Goal: Task Accomplishment & Management: Manage account settings

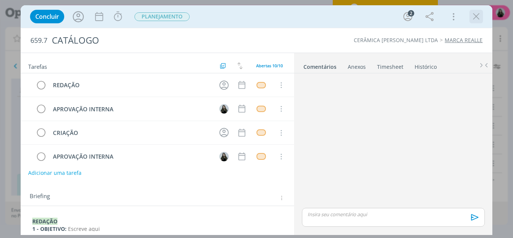
click at [475, 17] on icon "dialog" at bounding box center [476, 16] width 11 height 11
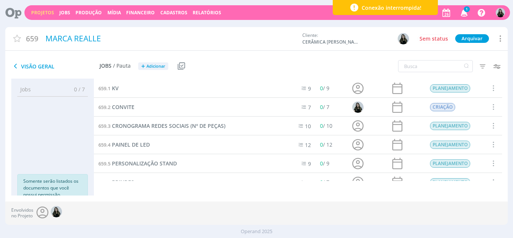
scroll to position [30, 0]
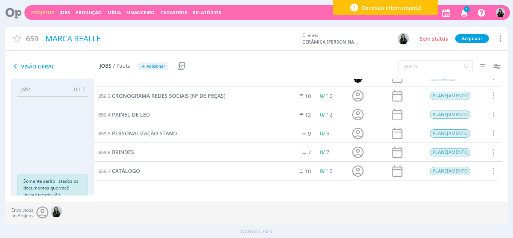
click at [464, 13] on icon "button" at bounding box center [464, 12] width 13 height 13
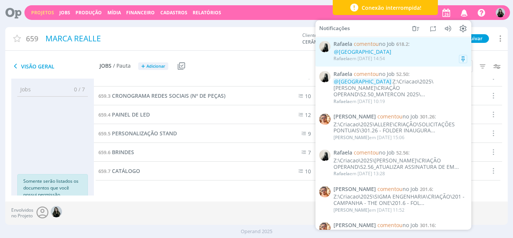
click at [393, 51] on div "@[GEOGRAPHIC_DATA]" at bounding box center [401, 52] width 134 height 6
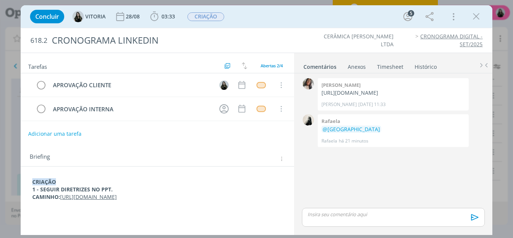
click at [117, 200] on link "[URL][DOMAIN_NAME]" at bounding box center [88, 196] width 57 height 7
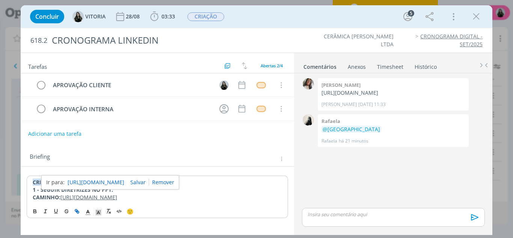
click at [119, 182] on link "[URL][DOMAIN_NAME]" at bounding box center [96, 182] width 57 height 10
click at [458, 146] on div "👍" at bounding box center [461, 141] width 8 height 9
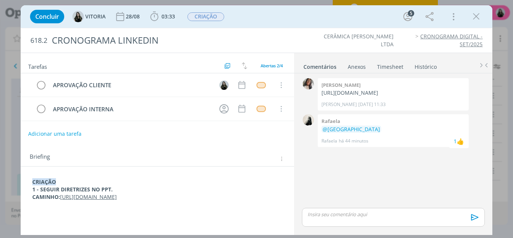
drag, startPoint x: 475, startPoint y: 16, endPoint x: 467, endPoint y: 20, distance: 9.1
click at [475, 16] on icon "dialog" at bounding box center [476, 16] width 11 height 11
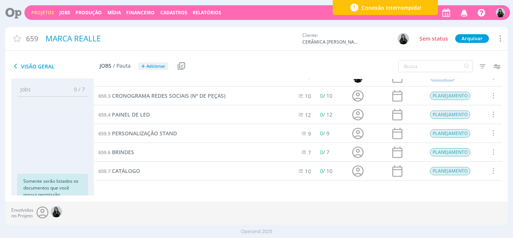
click at [466, 19] on button "button" at bounding box center [463, 13] width 15 height 14
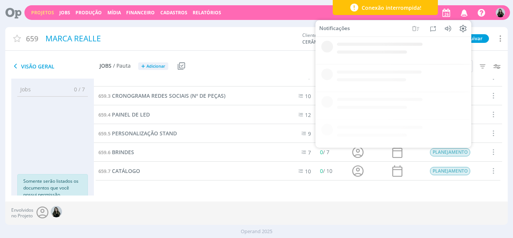
click at [466, 16] on icon "button" at bounding box center [464, 12] width 13 height 13
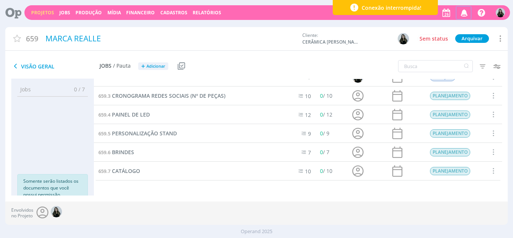
click at [466, 16] on icon "button" at bounding box center [464, 12] width 13 height 13
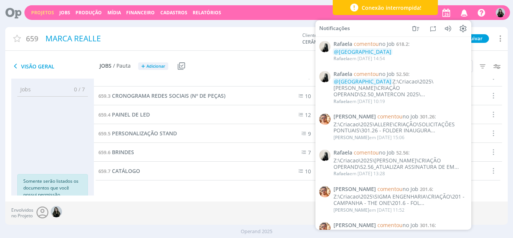
click at [277, 61] on div "Visão Geral Jobs / Pauta + Adicionar Usar Job de template Criar template a part…" at bounding box center [172, 66] width 335 height 19
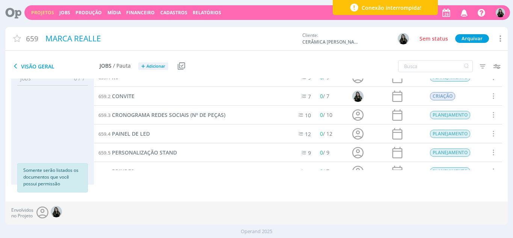
click at [40, 11] on link "Projetos" at bounding box center [42, 12] width 23 height 6
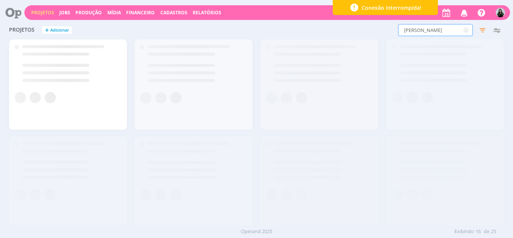
click at [424, 32] on input "[PERSON_NAME]" at bounding box center [435, 30] width 75 height 12
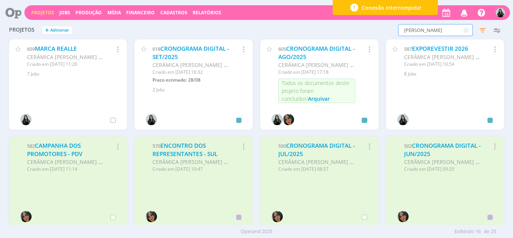
click at [424, 32] on input "[PERSON_NAME]" at bounding box center [435, 30] width 75 height 12
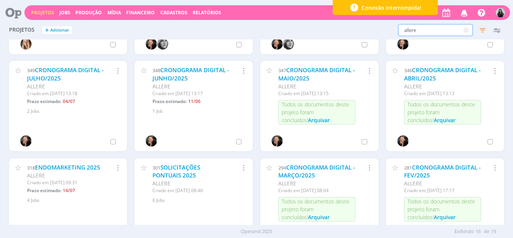
scroll to position [150, 0]
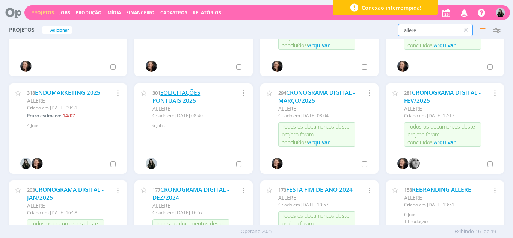
type input "allere"
click at [185, 89] on link "SOLICITAÇÕES PONTUAIS 2025" at bounding box center [177, 97] width 48 height 16
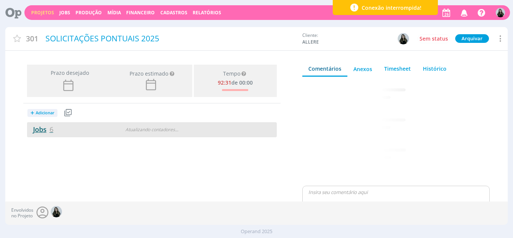
click at [39, 133] on link "Jobs 6" at bounding box center [40, 129] width 26 height 9
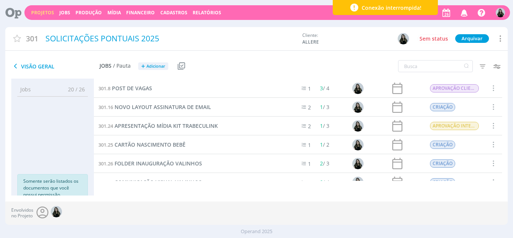
click at [501, 35] on icon at bounding box center [499, 38] width 9 height 10
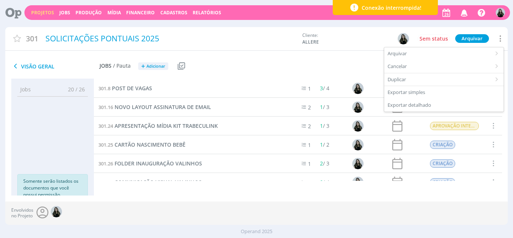
click at [354, 61] on div "Filtros Filtrar [GEOGRAPHIC_DATA] Data Personalizado a Responsável Situação dos…" at bounding box center [424, 66] width 168 height 19
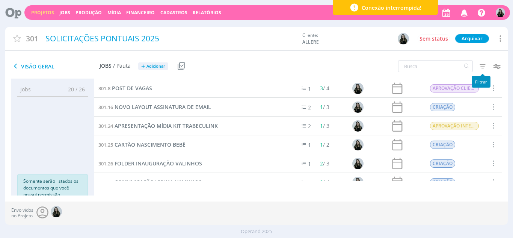
click at [481, 67] on icon "button" at bounding box center [483, 66] width 14 height 14
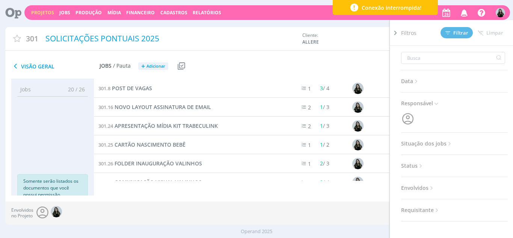
click at [422, 144] on span "Situação dos jobs" at bounding box center [427, 144] width 52 height 10
click at [447, 166] on span at bounding box center [450, 164] width 15 height 8
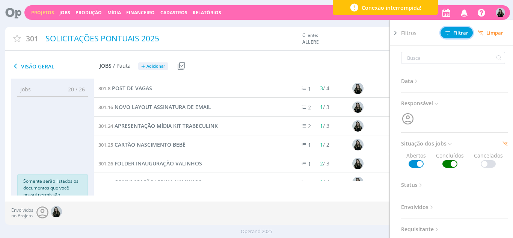
click at [457, 31] on span "Filtrar" at bounding box center [457, 32] width 23 height 5
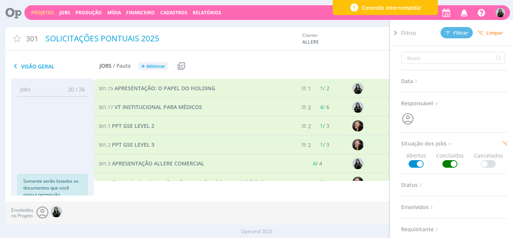
click at [252, 58] on div "Visão Geral Jobs / Pauta + Adicionar Usar Job de template Criar template a part…" at bounding box center [172, 66] width 335 height 19
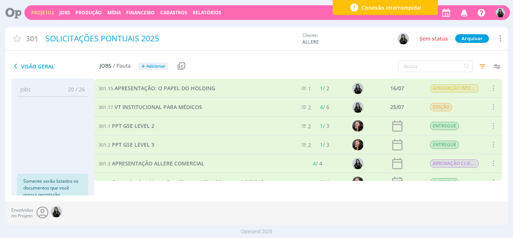
scroll to position [376, 0]
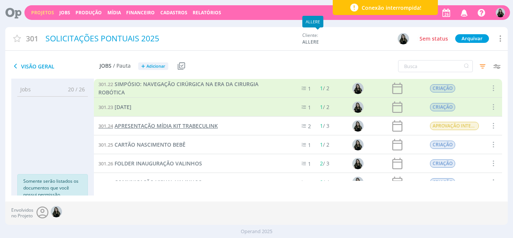
click at [205, 122] on link "301.24 APRESENTAÇÃO MÍDIA KIT TRABECULINK" at bounding box center [157, 126] width 119 height 8
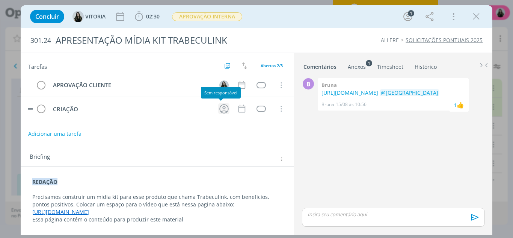
click at [218, 109] on icon "dialog" at bounding box center [224, 109] width 12 height 12
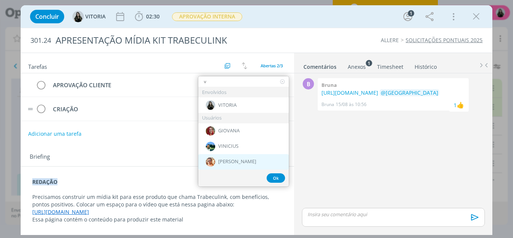
type input "v"
click at [232, 165] on div "[PERSON_NAME]" at bounding box center [243, 161] width 91 height 15
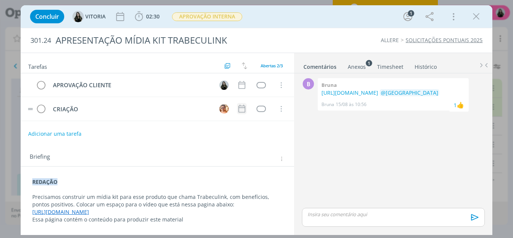
click at [243, 107] on icon "dialog" at bounding box center [242, 109] width 10 height 10
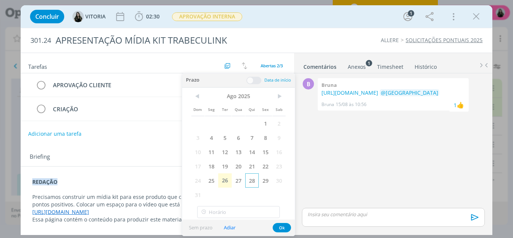
click at [254, 183] on span "28" at bounding box center [252, 180] width 14 height 14
click at [279, 227] on button "Ok" at bounding box center [282, 227] width 18 height 9
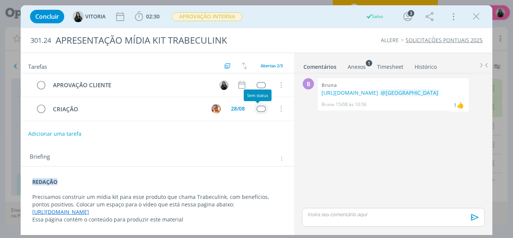
click at [260, 109] on div "dialog" at bounding box center [261, 109] width 9 height 6
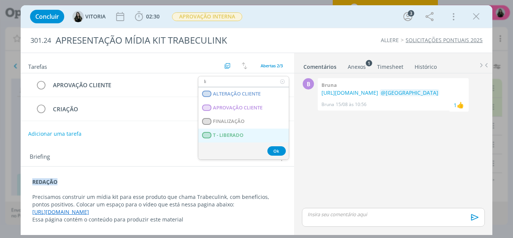
type input "li"
click at [234, 137] on span "T - LIBERADO" at bounding box center [228, 135] width 30 height 6
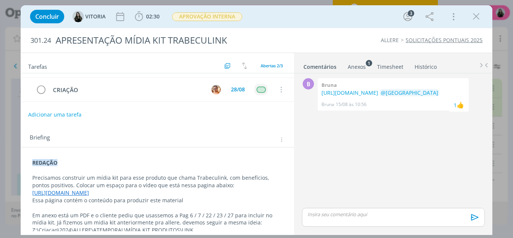
scroll to position [27, 0]
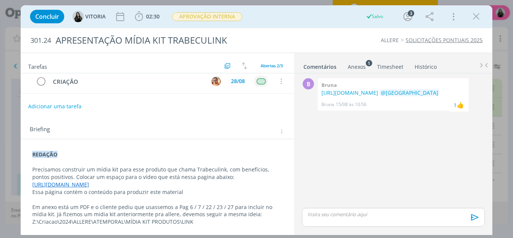
click at [79, 153] on p "REDAÇÃO" at bounding box center [157, 155] width 251 height 8
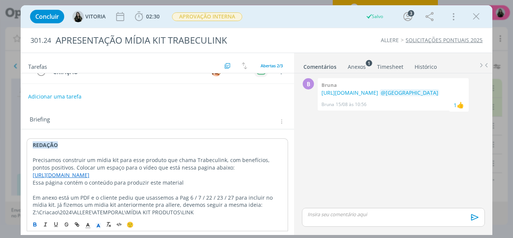
scroll to position [42, 0]
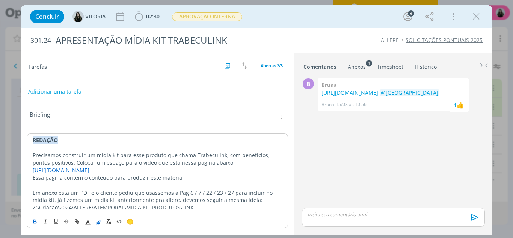
click at [203, 208] on p "Em anexo está um PDF e o cliente pediu que usassemos a Pag 6 / 7 / 22 / 23 / 27…" at bounding box center [158, 200] width 250 height 23
drag, startPoint x: 31, startPoint y: 141, endPoint x: 37, endPoint y: 127, distance: 15.3
click at [31, 141] on div "REDAÇÃO Precisamos construir um mídia kit para esse produto que chama Trabeculi…" at bounding box center [158, 173] width 262 height 80
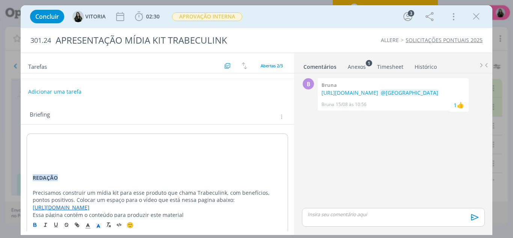
click at [42, 178] on strong "﻿ REDAÇÃO" at bounding box center [45, 177] width 25 height 7
click at [42, 178] on strong "REDAÇÃO" at bounding box center [45, 177] width 25 height 7
copy strong "REDAÇÃO"
click at [39, 135] on div "REDAÇÃO Precisamos construir um mídia kit para esse produto que chama Trabeculi…" at bounding box center [158, 192] width 262 height 118
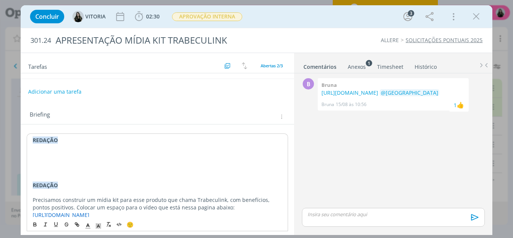
click at [48, 143] on strong "REDAÇÃO" at bounding box center [45, 139] width 25 height 7
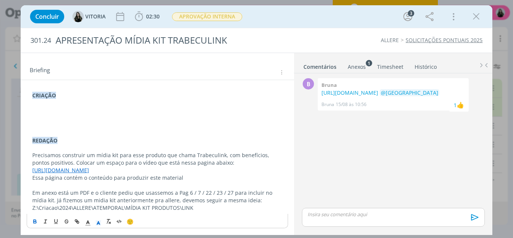
click at [68, 97] on p "CRIAÇÃO" at bounding box center [157, 96] width 251 height 8
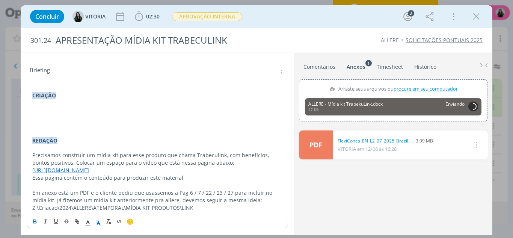
click at [75, 103] on p "dialog" at bounding box center [157, 103] width 251 height 8
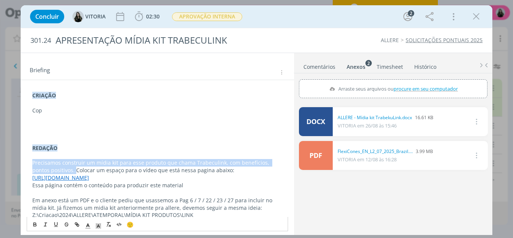
drag, startPoint x: 41, startPoint y: 164, endPoint x: 65, endPoint y: 171, distance: 25.1
click at [65, 171] on div "CRIAÇÃO Cop REDAÇÃO Precisamos construir um mídia kit para esse produto que cha…" at bounding box center [158, 155] width 262 height 132
copy p "Precisamos construir um mídia kit para esse produto que chama Trabeculink, com …"
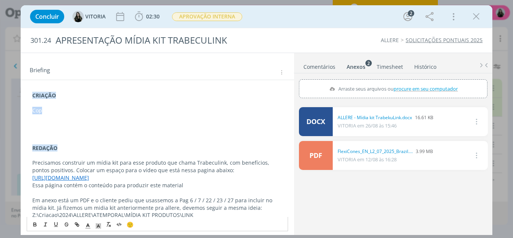
drag, startPoint x: 45, startPoint y: 110, endPoint x: 27, endPoint y: 109, distance: 18.8
click at [27, 109] on div "CRIAÇÃO Cop REDAÇÃO Precisamos construir um mídia kit para esse produto que cha…" at bounding box center [158, 155] width 262 height 132
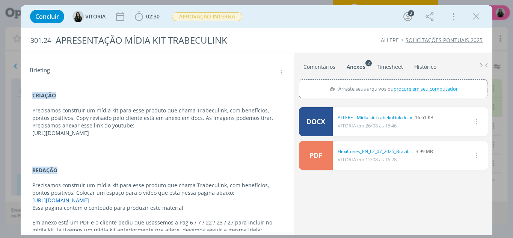
scroll to position [116, 0]
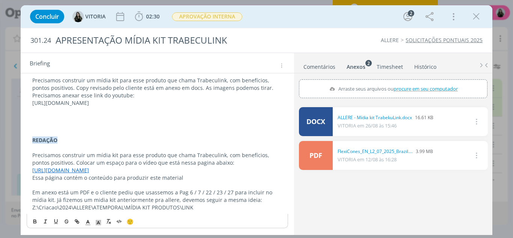
click at [149, 103] on p "[URL][DOMAIN_NAME]" at bounding box center [157, 103] width 251 height 8
click at [77, 221] on icon "dialog" at bounding box center [78, 222] width 2 height 2
type input "[URL][DOMAIN_NAME]"
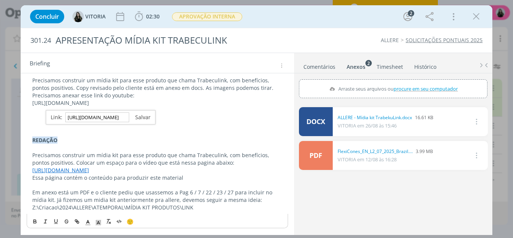
click at [141, 120] on link "dialog" at bounding box center [139, 116] width 21 height 7
click at [189, 103] on p "[URL][DOMAIN_NAME]" at bounding box center [157, 103] width 251 height 8
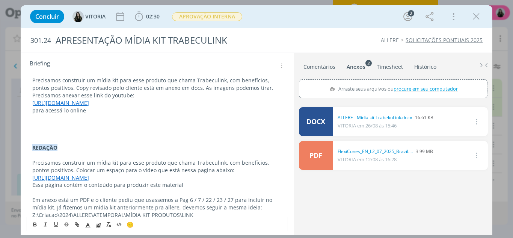
click at [43, 137] on p "dialog" at bounding box center [157, 140] width 251 height 8
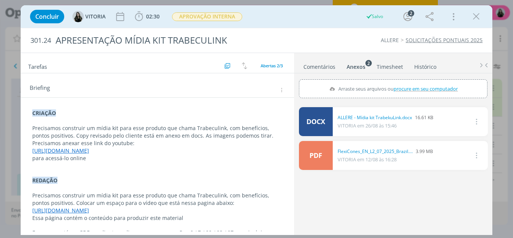
scroll to position [109, 0]
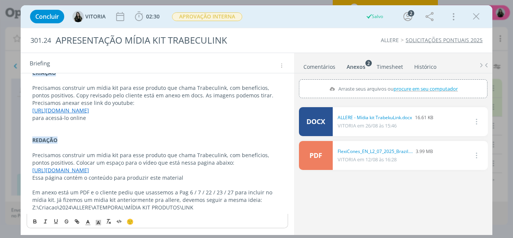
click at [57, 141] on strong "REDAÇÃO" at bounding box center [44, 139] width 25 height 7
click at [98, 223] on div "CRIAÇÃO Precisamos construir um mídia kit para esse produto que chama Trabeculi…" at bounding box center [158, 148] width 262 height 162
click at [98, 223] on icon "dialog" at bounding box center [98, 222] width 7 height 7
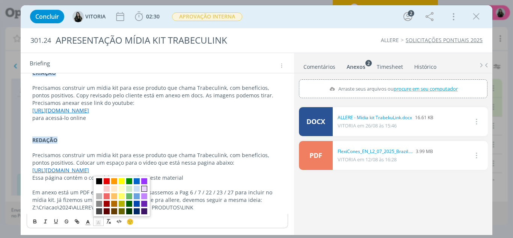
click at [145, 187] on span "dialog" at bounding box center [144, 189] width 6 height 6
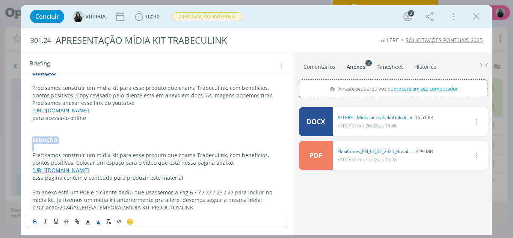
click at [86, 146] on p "dialog" at bounding box center [157, 148] width 251 height 8
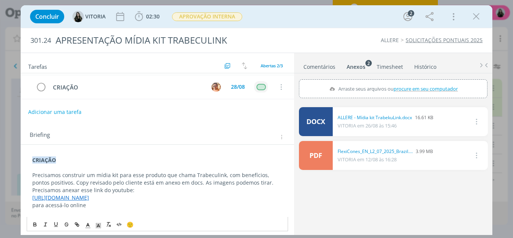
scroll to position [0, 0]
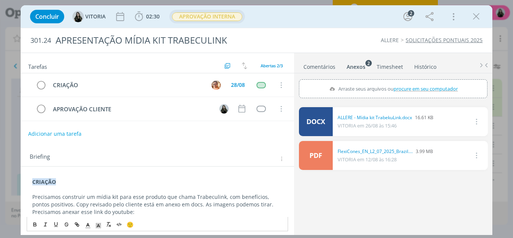
click at [196, 11] on span "APROVAÇÃO INTERNA" at bounding box center [207, 17] width 76 height 14
click at [196, 20] on span "APROVAÇÃO INTERNA" at bounding box center [207, 16] width 70 height 9
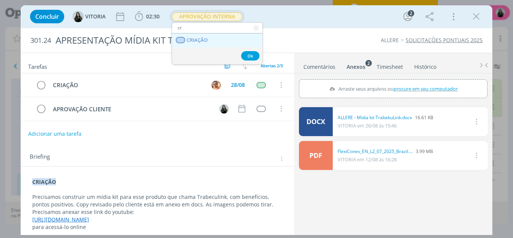
type input "cr"
click at [198, 39] on span "CRIAÇÃO" at bounding box center [197, 40] width 21 height 6
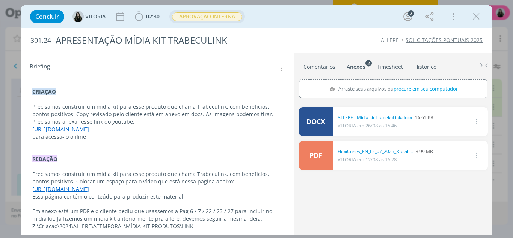
scroll to position [95, 0]
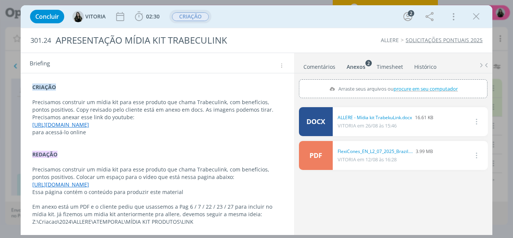
click at [89, 126] on link "[URL][DOMAIN_NAME]" at bounding box center [60, 124] width 57 height 7
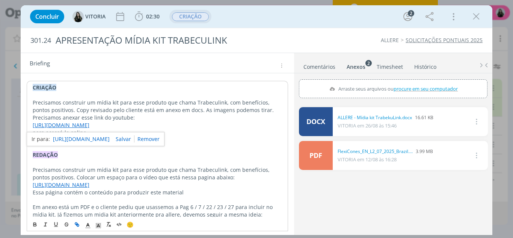
click at [239, 153] on p "REDAÇÃO" at bounding box center [158, 155] width 250 height 8
drag, startPoint x: 101, startPoint y: 138, endPoint x: 103, endPoint y: 133, distance: 4.5
click at [102, 135] on div "CRIAÇÃO Precisamos construir um mídia kit para esse produto que chama Trabeculi…" at bounding box center [158, 155] width 262 height 148
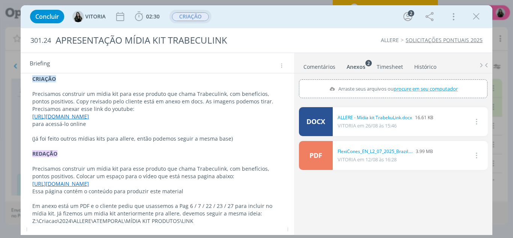
scroll to position [116, 0]
